Goal: Task Accomplishment & Management: Use online tool/utility

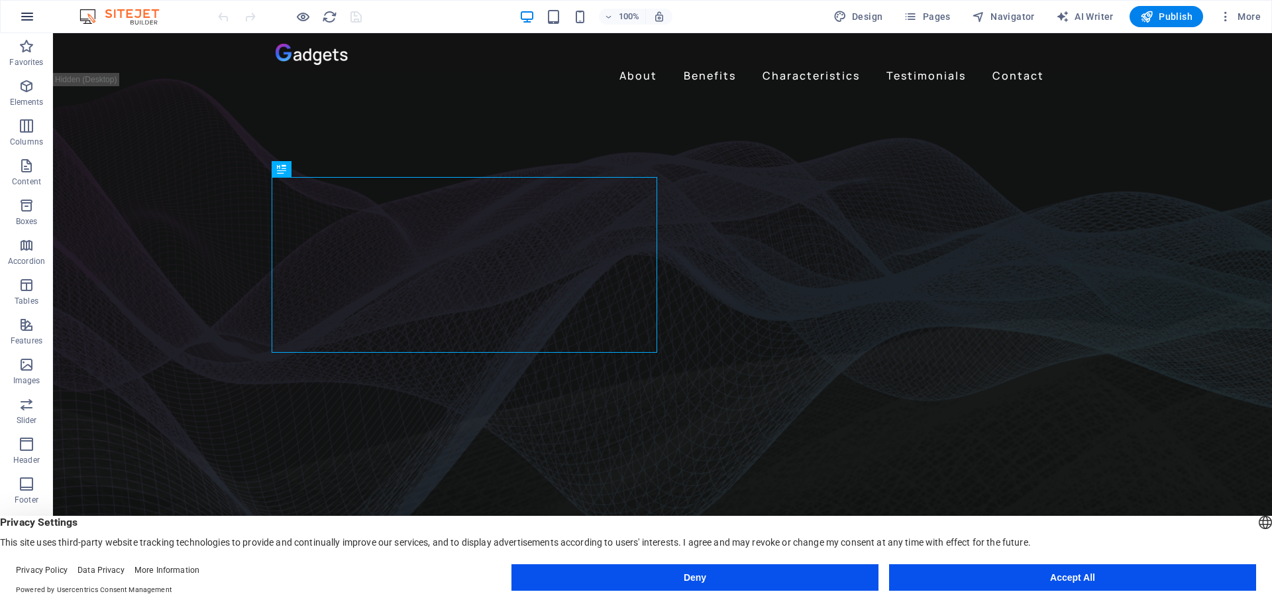
click at [24, 18] on icon "button" at bounding box center [27, 17] width 16 height 16
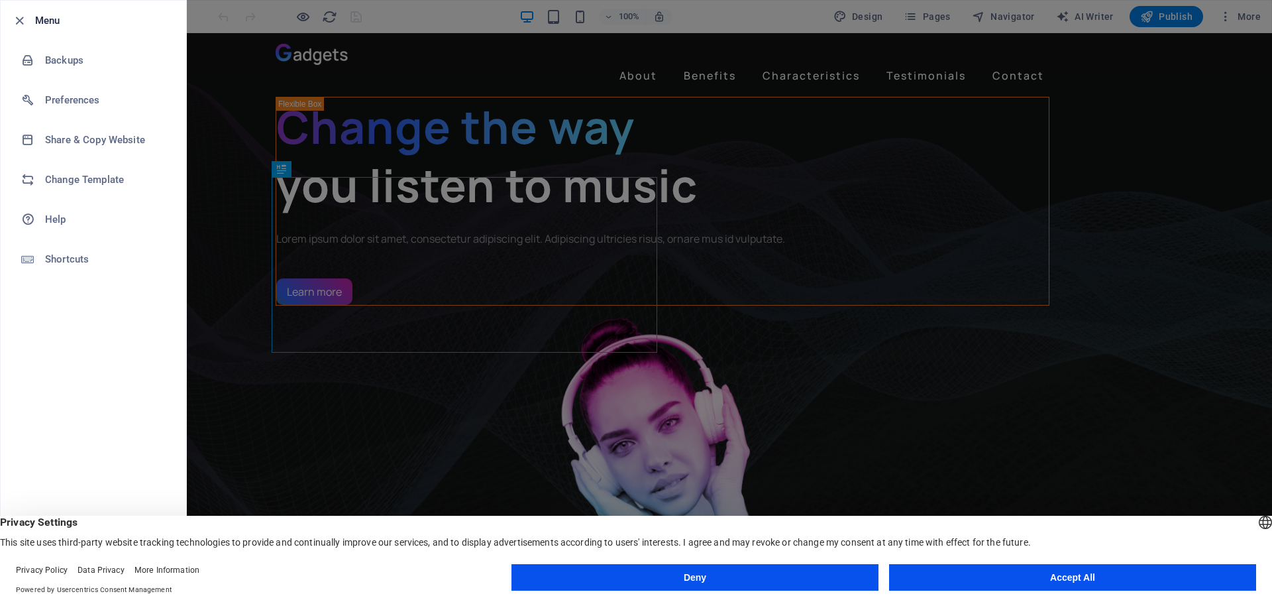
click at [261, 233] on div at bounding box center [636, 302] width 1272 height 604
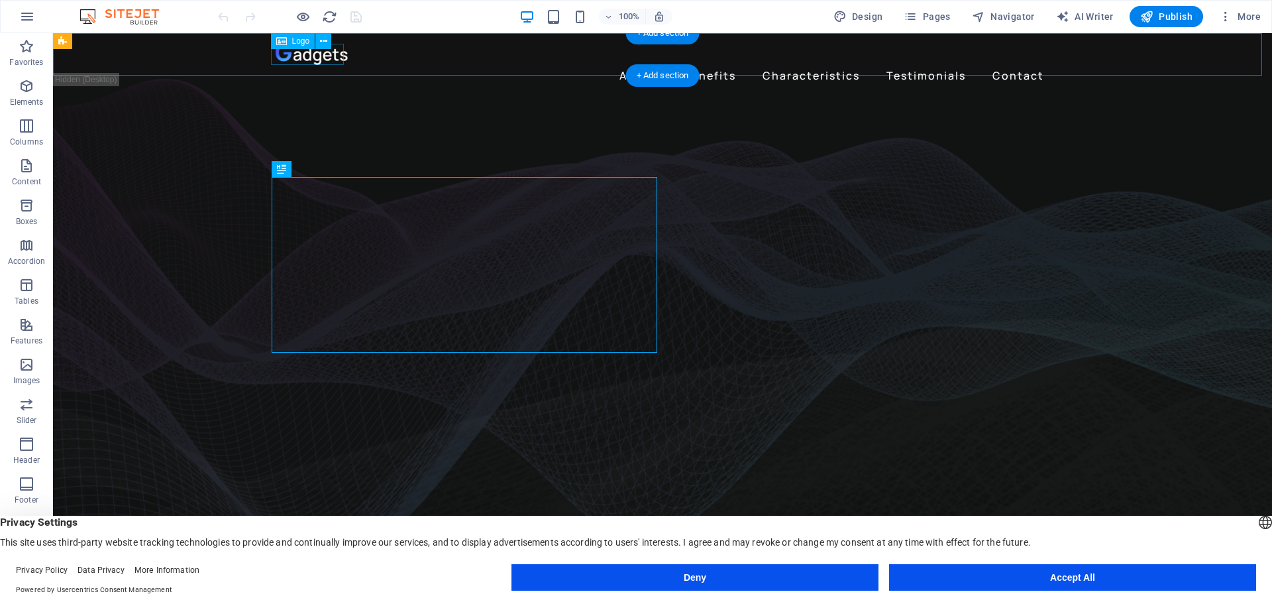
click at [295, 56] on div at bounding box center [663, 54] width 774 height 21
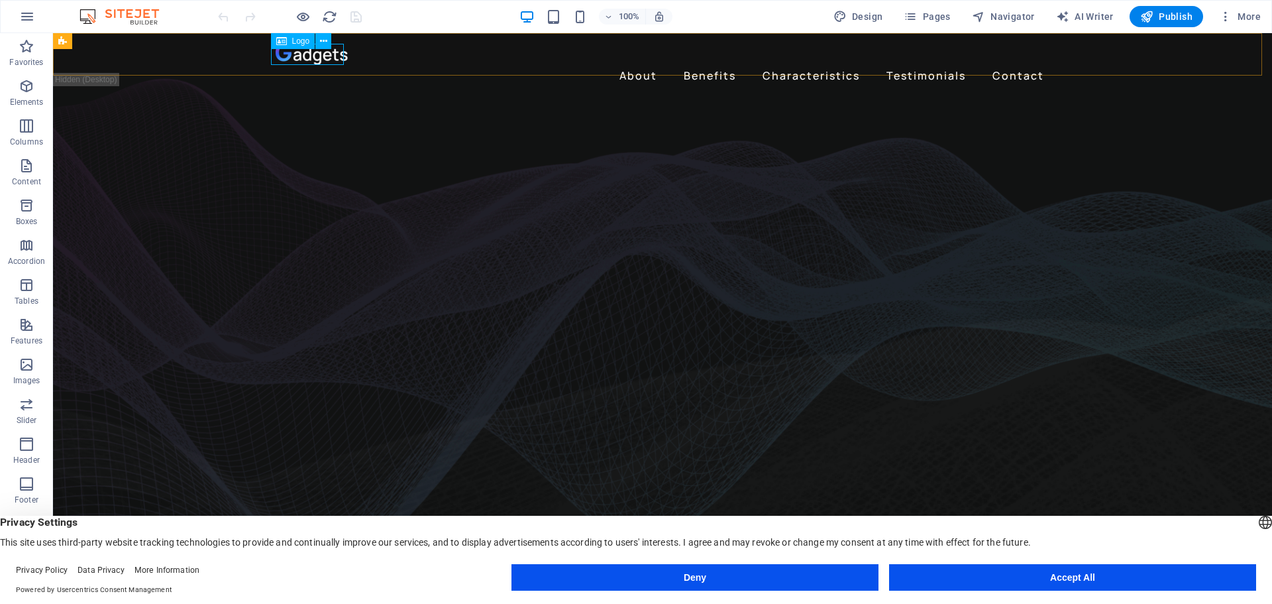
click at [297, 44] on span "Logo" at bounding box center [301, 41] width 18 height 8
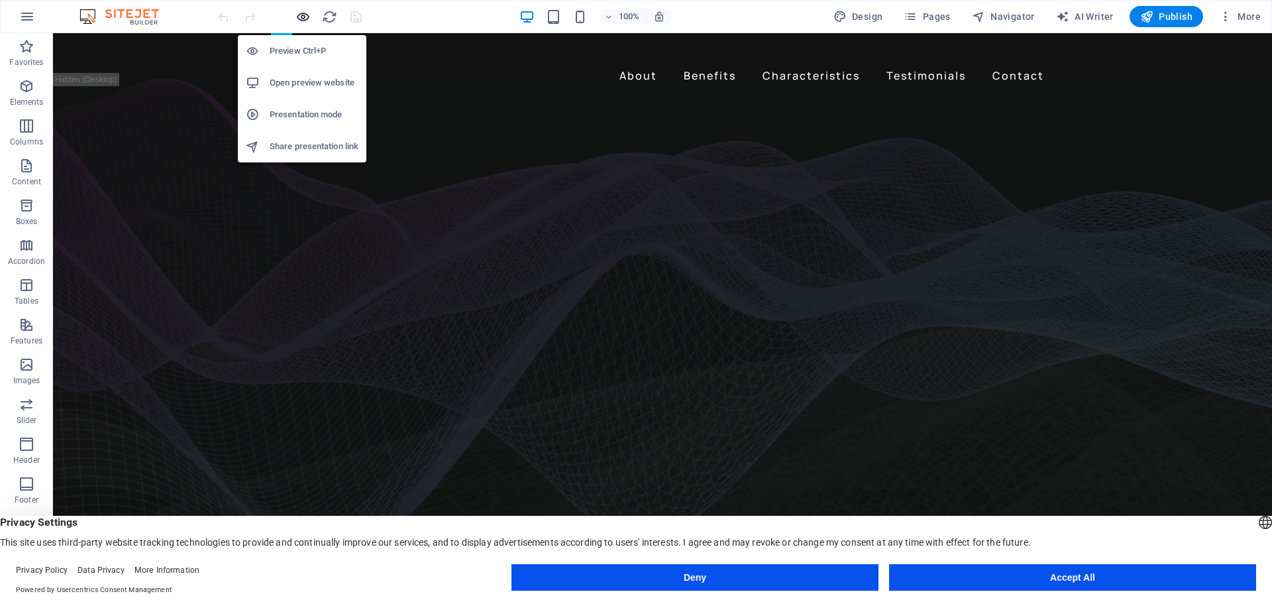
click at [300, 19] on icon "button" at bounding box center [302, 16] width 15 height 15
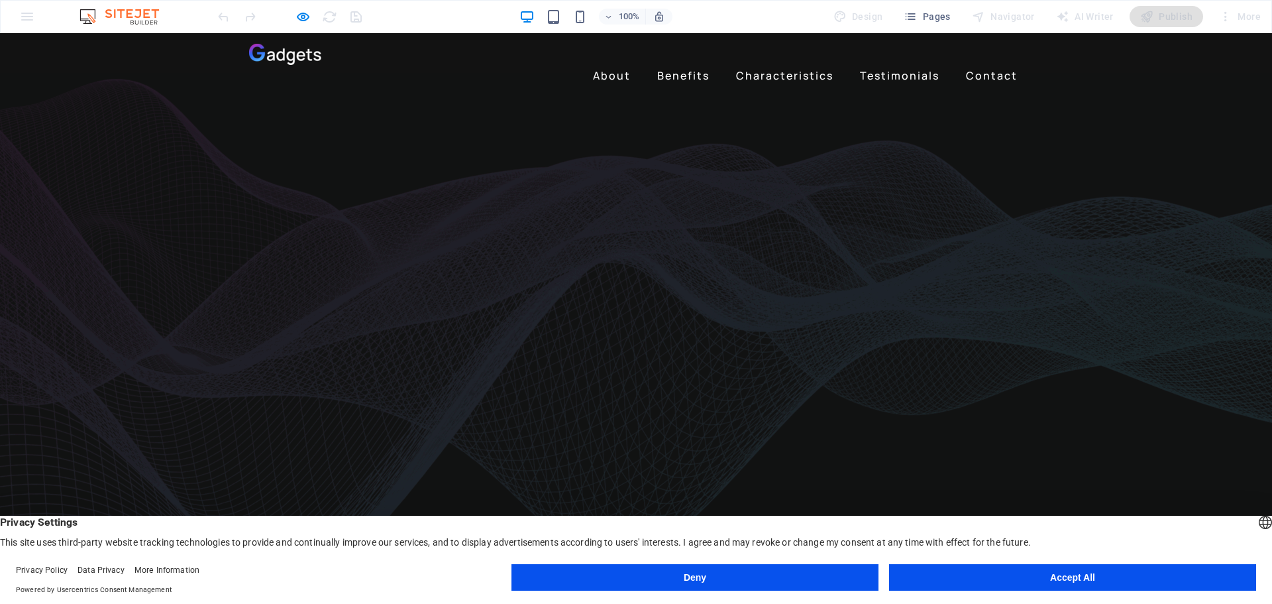
click at [285, 56] on img at bounding box center [285, 54] width 73 height 21
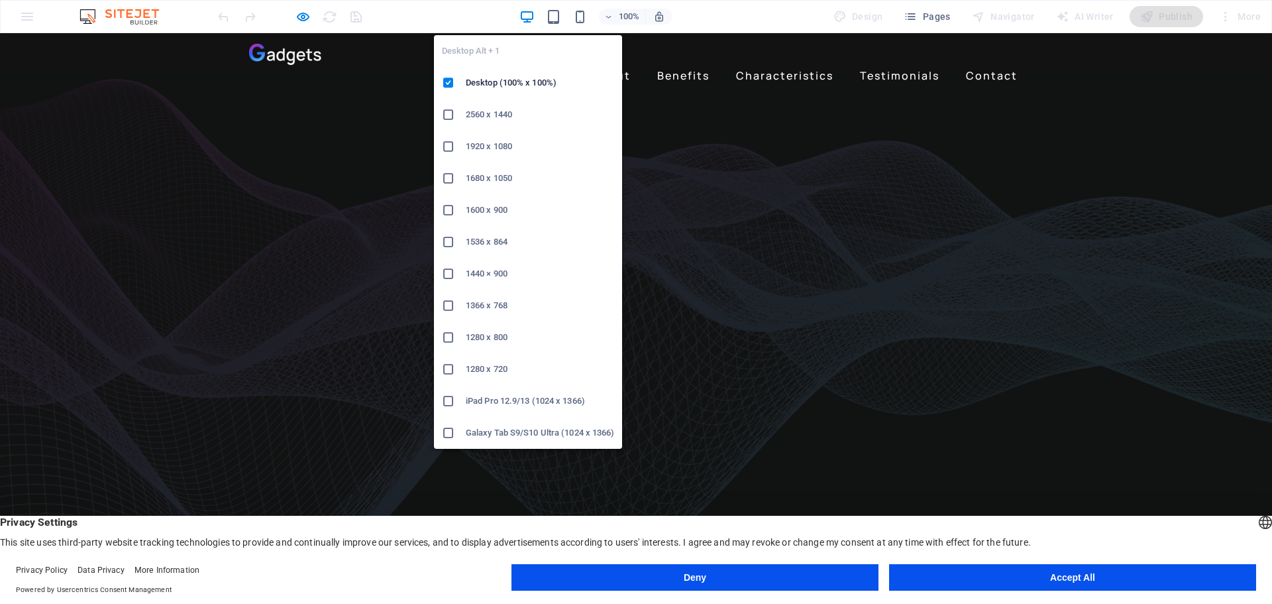
click at [533, 17] on icon "button" at bounding box center [526, 16] width 15 height 15
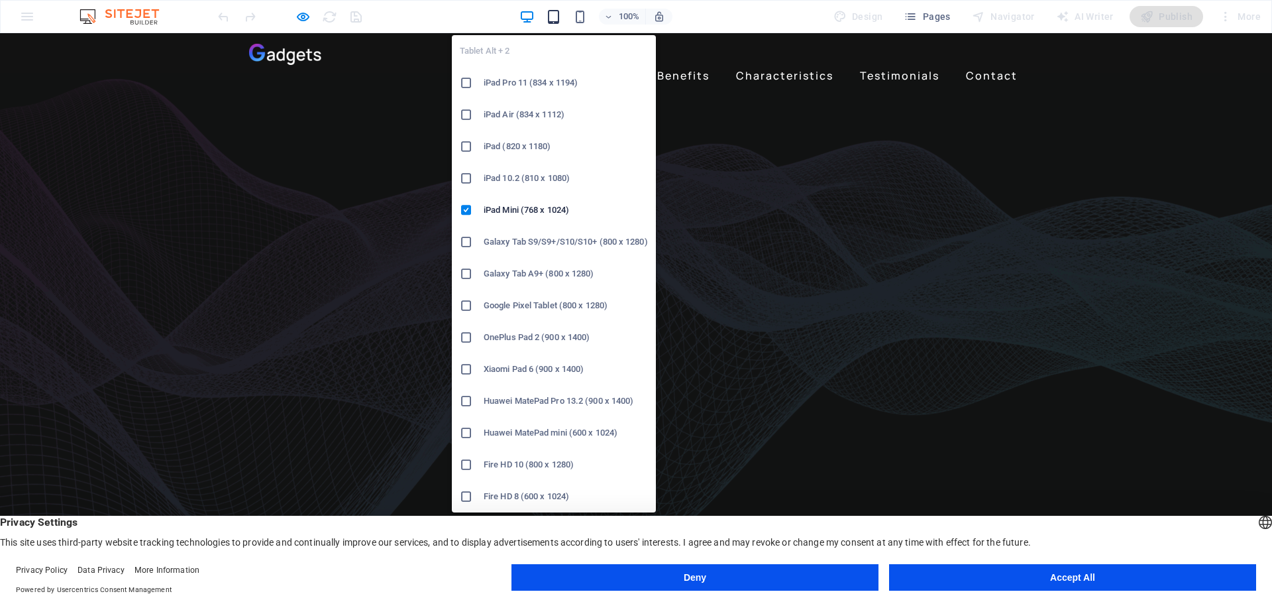
click at [556, 19] on icon "button" at bounding box center [553, 16] width 15 height 15
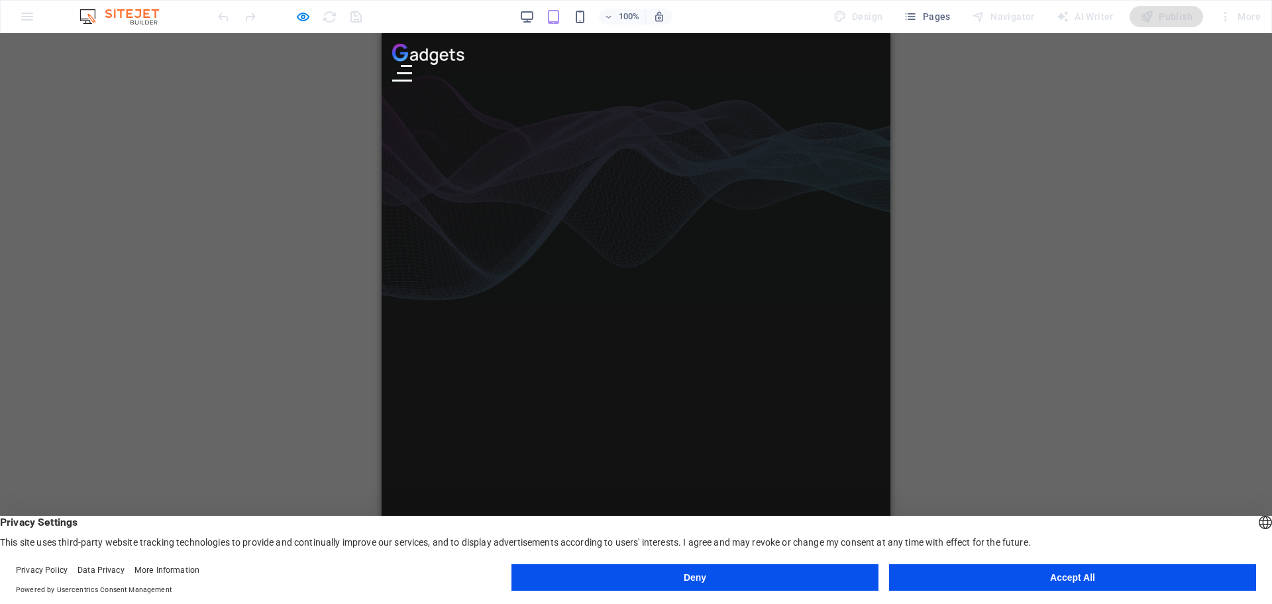
click at [34, 13] on div "100% Design Pages Navigator AI Writer Publish More" at bounding box center [636, 17] width 1271 height 32
click at [100, 17] on img at bounding box center [125, 17] width 99 height 16
click at [114, 11] on img at bounding box center [125, 17] width 99 height 16
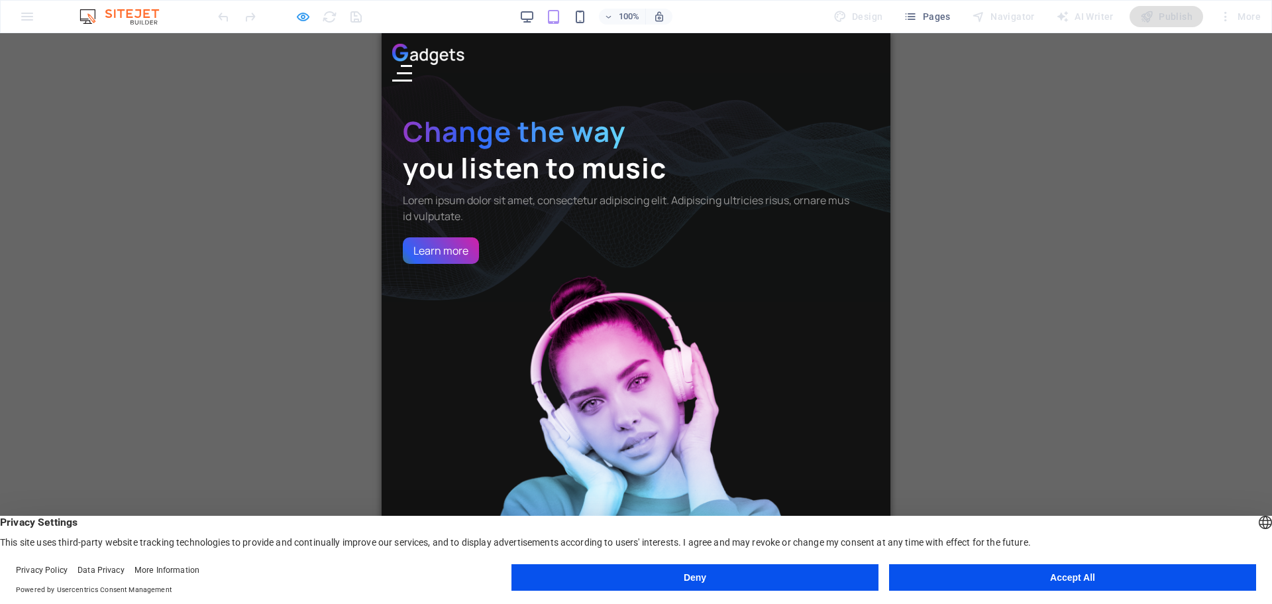
click at [299, 19] on icon "button" at bounding box center [302, 16] width 15 height 15
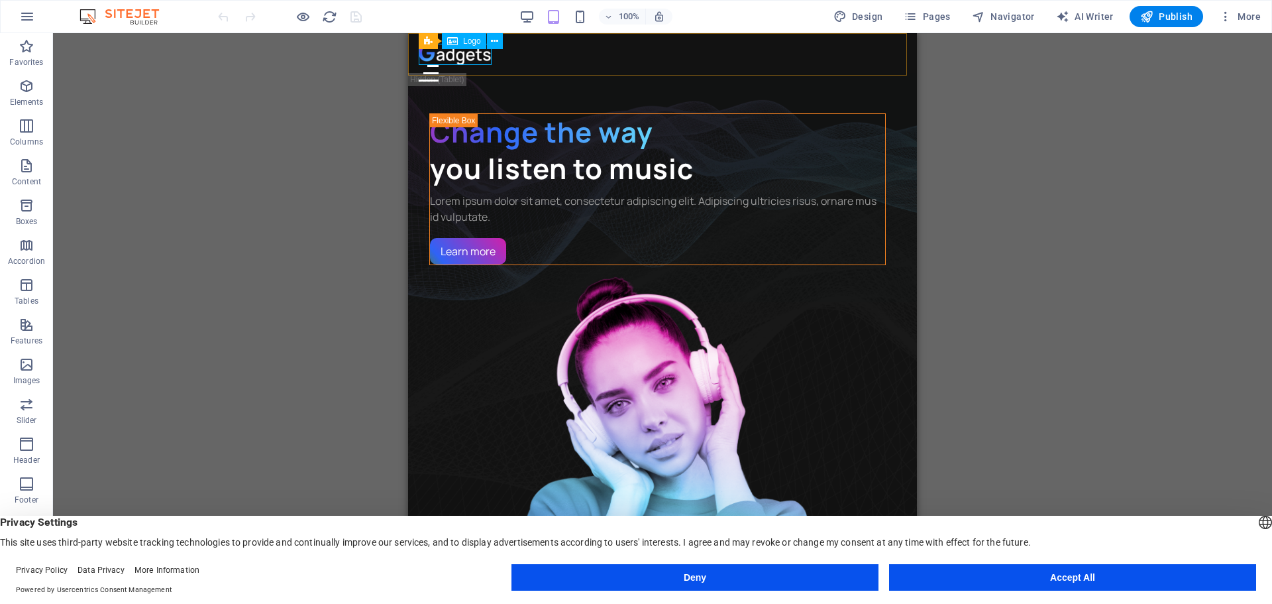
click at [468, 44] on span "Logo" at bounding box center [472, 41] width 18 height 8
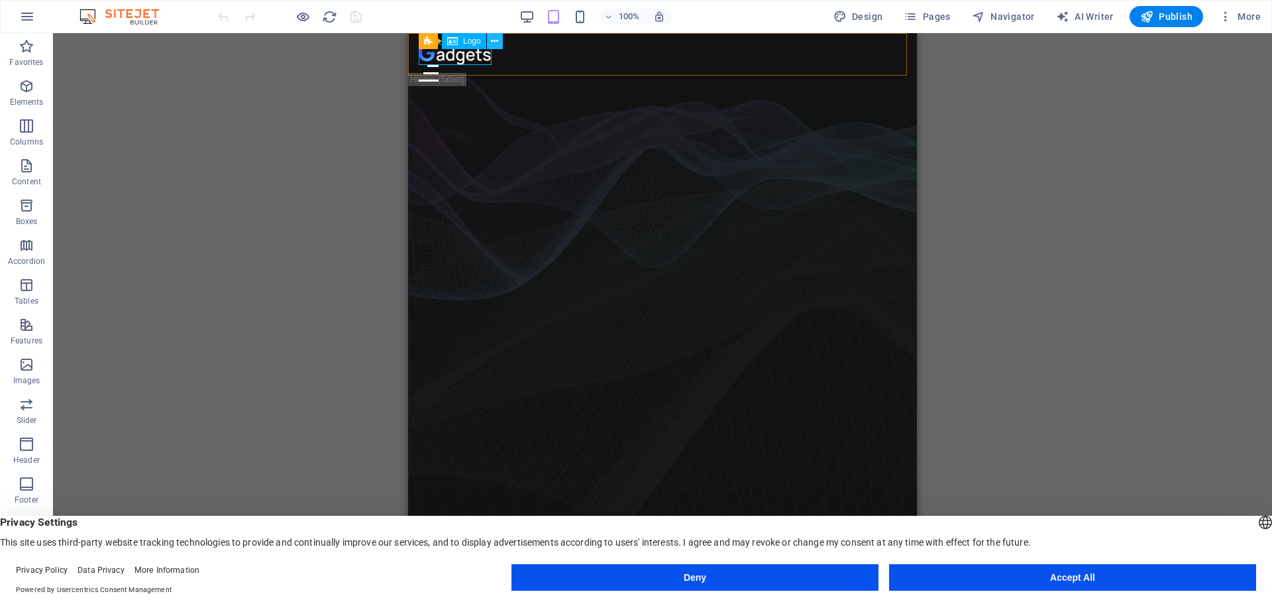
click at [496, 42] on icon at bounding box center [494, 41] width 7 height 14
